Goal: Information Seeking & Learning: Learn about a topic

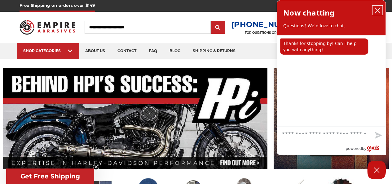
click at [381, 10] on icon "close chatbox" at bounding box center [378, 10] width 6 height 6
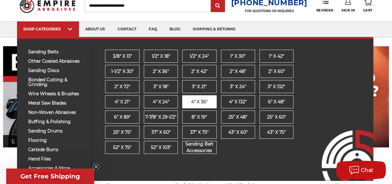
scroll to position [31, 0]
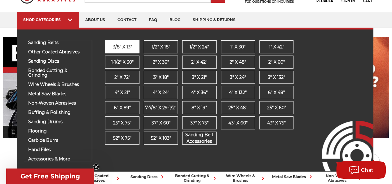
click at [131, 50] on span "3/8" x 13"" at bounding box center [122, 47] width 19 height 7
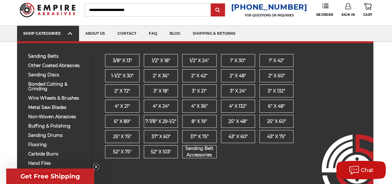
scroll to position [31, 0]
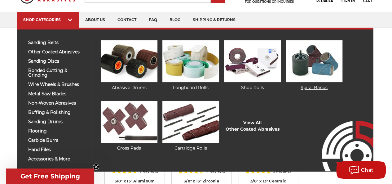
click at [316, 88] on link "Spiral Bands" at bounding box center [314, 65] width 56 height 51
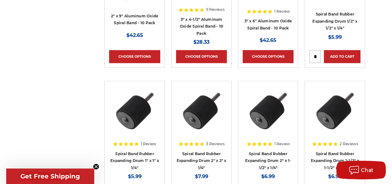
scroll to position [1675, 0]
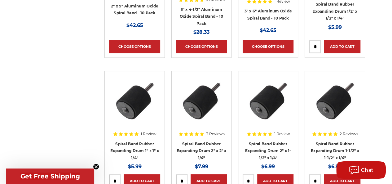
click at [267, 146] on h4 "Spiral Band Rubber Expanding Drum 2" x 1-1/2" x 1/4"" at bounding box center [268, 150] width 51 height 21
click at [269, 141] on div at bounding box center [268, 108] width 51 height 67
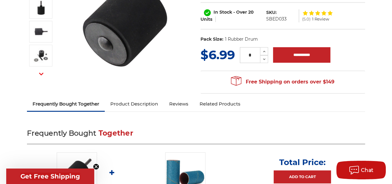
click at [136, 101] on link "Product Description" at bounding box center [134, 104] width 59 height 14
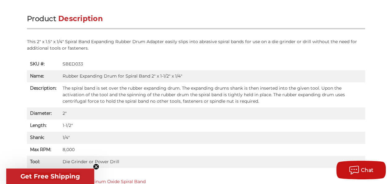
scroll to position [370, 0]
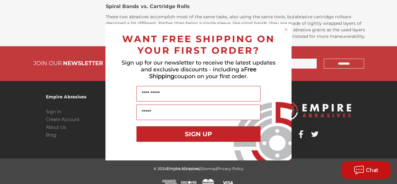
click at [285, 28] on circle "Close dialog" at bounding box center [286, 29] width 6 height 6
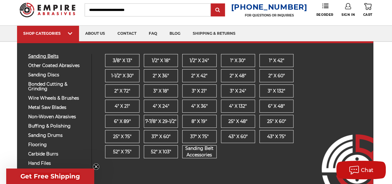
scroll to position [31, 0]
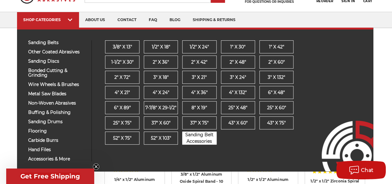
click at [201, 135] on span "Sanding Belt Accessories" at bounding box center [200, 138] width 34 height 13
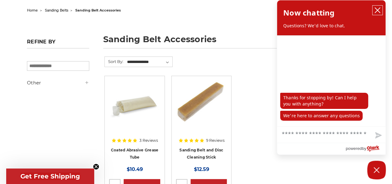
click at [376, 10] on icon "close chatbox" at bounding box center [378, 10] width 6 height 6
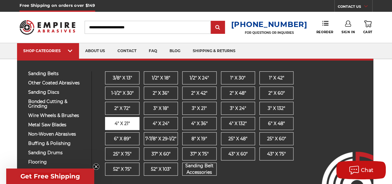
click at [130, 120] on link "4" x 21"" at bounding box center [122, 123] width 34 height 13
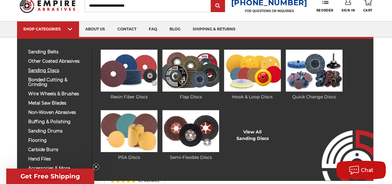
scroll to position [31, 0]
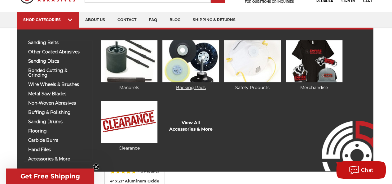
click at [198, 87] on link "Backing Pads" at bounding box center [191, 65] width 56 height 51
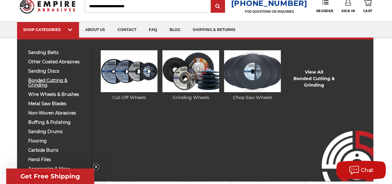
scroll to position [31, 0]
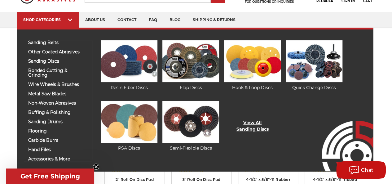
click at [242, 126] on link "View All Sanding Discs" at bounding box center [253, 125] width 32 height 13
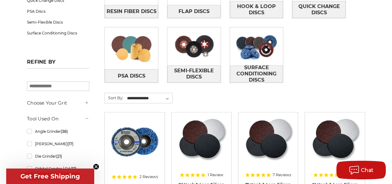
scroll to position [155, 0]
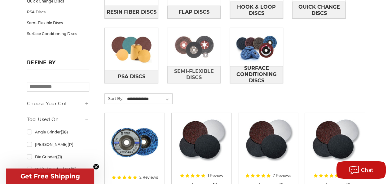
click at [208, 54] on img at bounding box center [194, 47] width 53 height 38
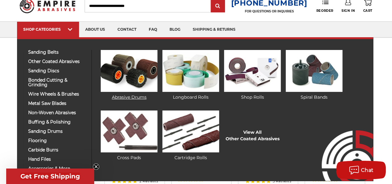
scroll to position [31, 0]
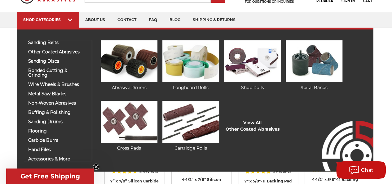
click at [130, 122] on img at bounding box center [129, 122] width 56 height 42
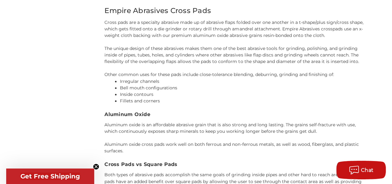
scroll to position [527, 0]
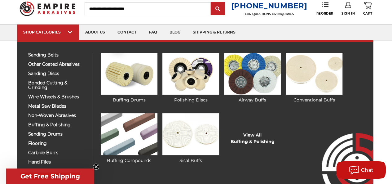
scroll to position [31, 0]
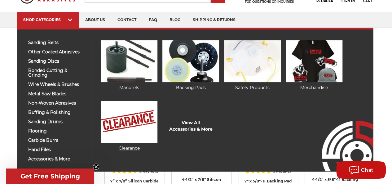
click at [132, 136] on img at bounding box center [129, 122] width 56 height 42
